Goal: Navigation & Orientation: Find specific page/section

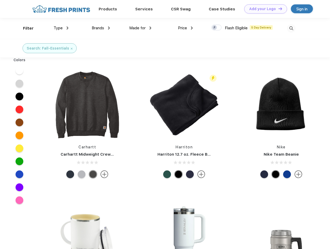
click at [264, 9] on link "Add your Logo Design Tool" at bounding box center [265, 8] width 43 height 9
click at [0, 0] on div "Design Tool" at bounding box center [0, 0] width 0 height 0
click at [278, 9] on link "Add your Logo Design Tool" at bounding box center [265, 8] width 43 height 9
click at [25, 28] on div "Filter" at bounding box center [28, 28] width 11 height 6
click at [61, 28] on span "Type" at bounding box center [58, 28] width 9 height 5
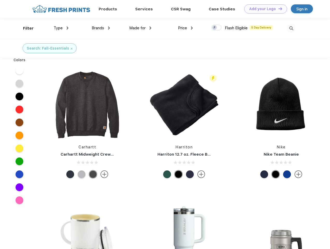
click at [101, 28] on span "Brands" at bounding box center [98, 28] width 12 height 5
click at [140, 28] on span "Made for" at bounding box center [137, 28] width 16 height 5
click at [185, 28] on span "Price" at bounding box center [182, 28] width 9 height 5
click at [217, 28] on div at bounding box center [216, 28] width 10 height 6
click at [215, 28] on input "checkbox" at bounding box center [212, 25] width 3 height 3
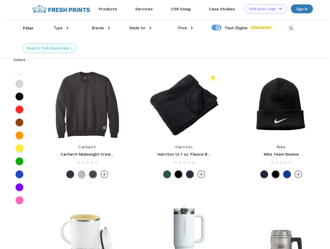
click at [291, 28] on img at bounding box center [291, 28] width 9 height 9
